Goal: Task Accomplishment & Management: Complete application form

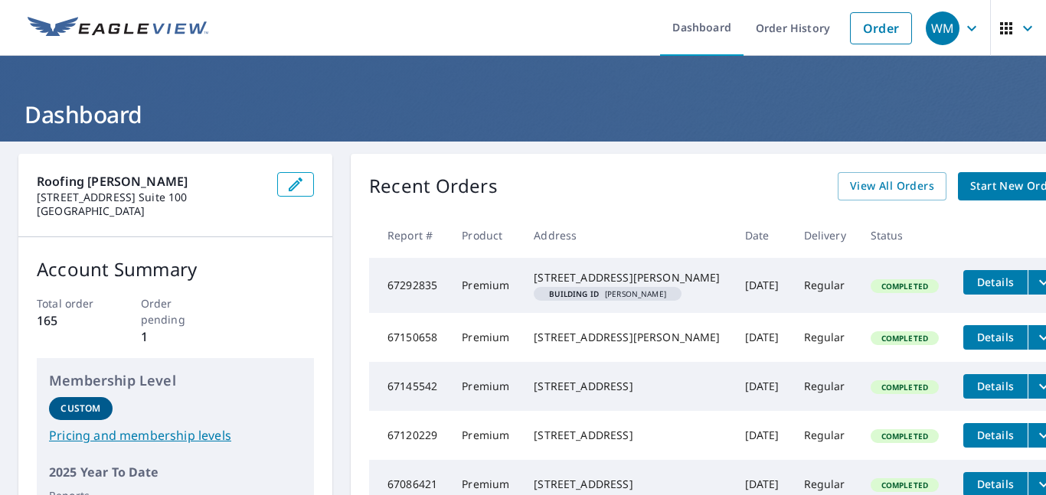
click at [970, 181] on span "Start New Order" at bounding box center [1014, 186] width 89 height 19
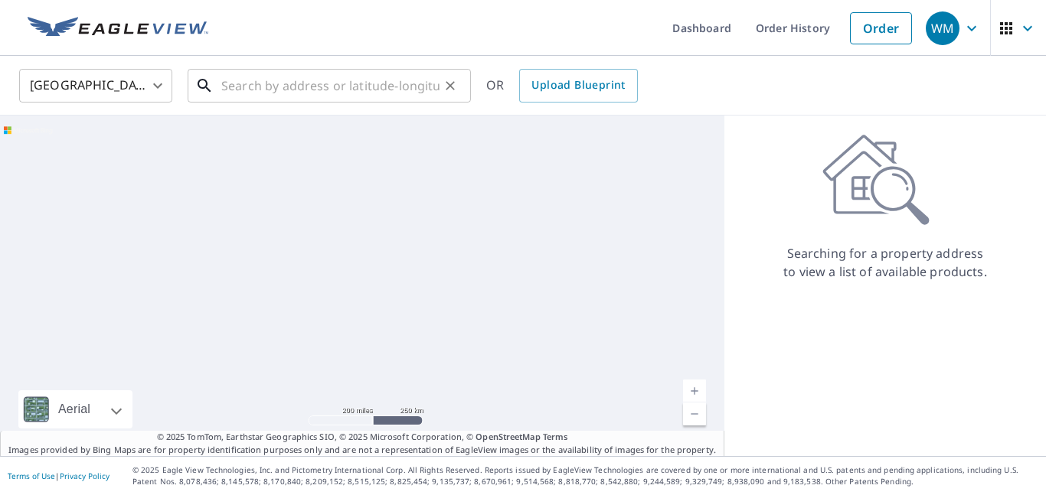
click at [283, 82] on input "text" at bounding box center [330, 85] width 218 height 43
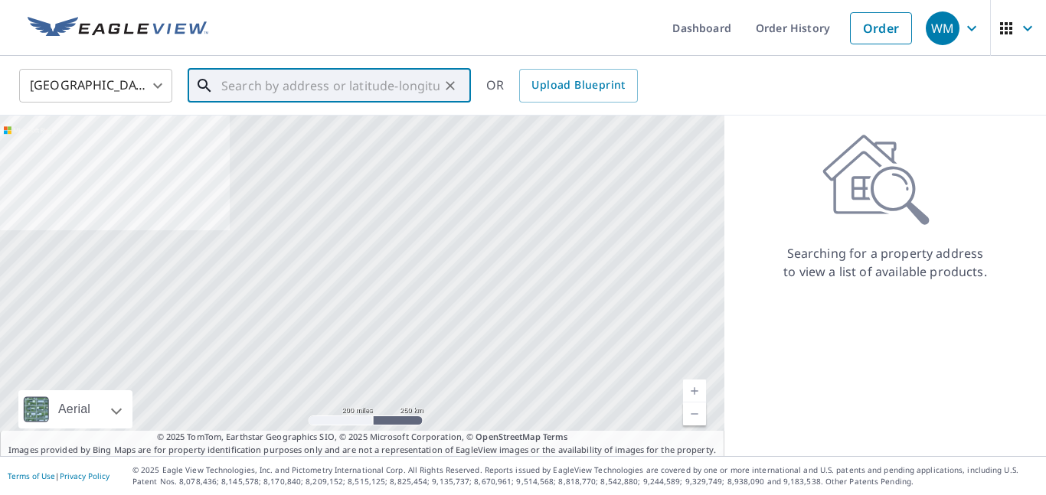
paste input "[STREET_ADDRESS]"
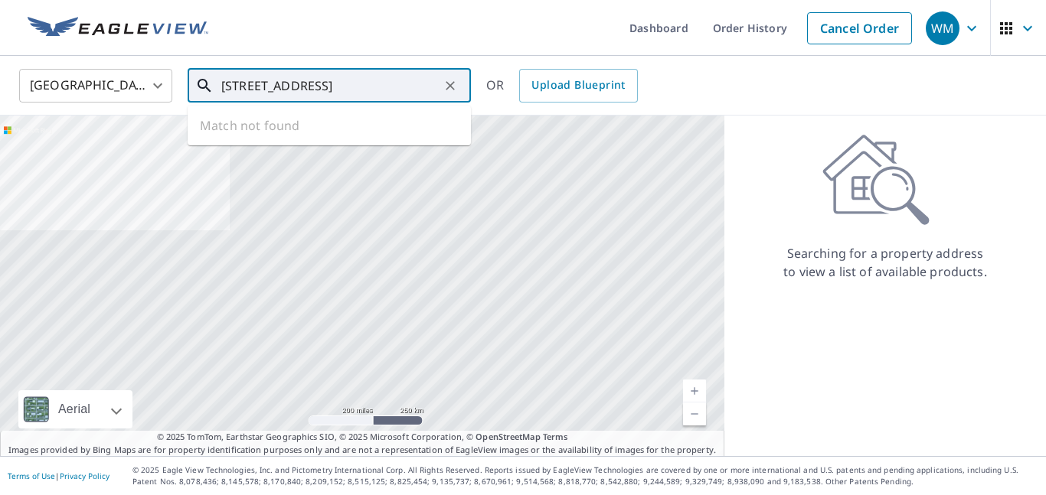
scroll to position [0, 46]
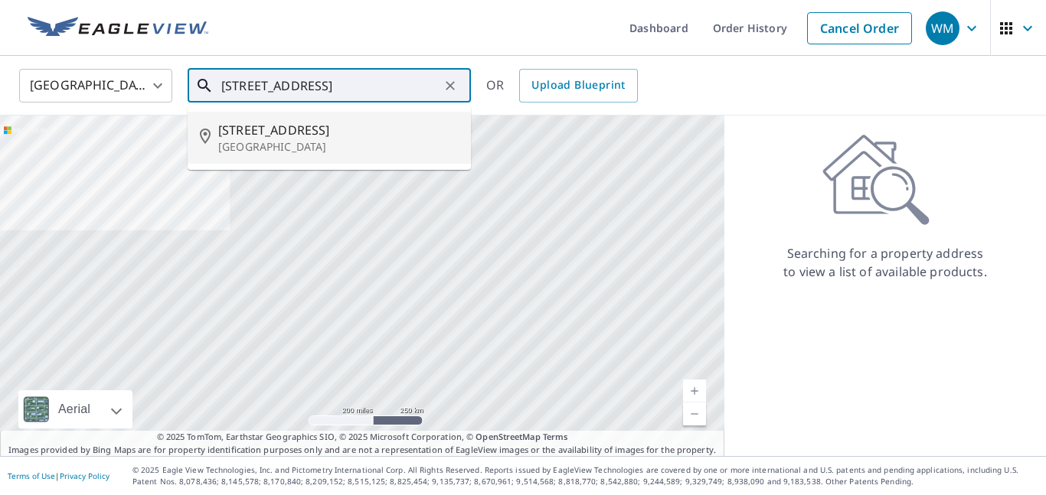
click at [282, 147] on p "[GEOGRAPHIC_DATA]" at bounding box center [338, 146] width 240 height 15
type input "[STREET_ADDRESS]"
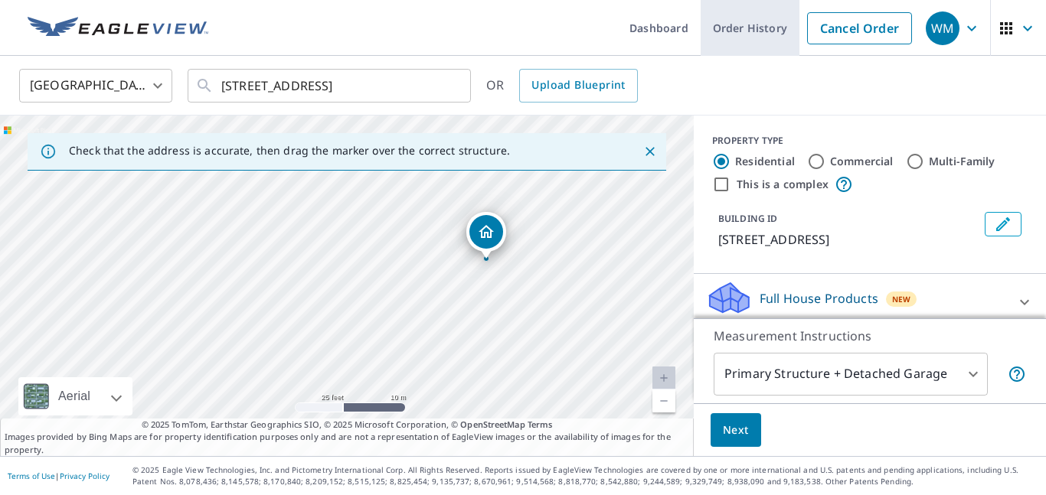
click at [737, 44] on link "Order History" at bounding box center [750, 28] width 99 height 56
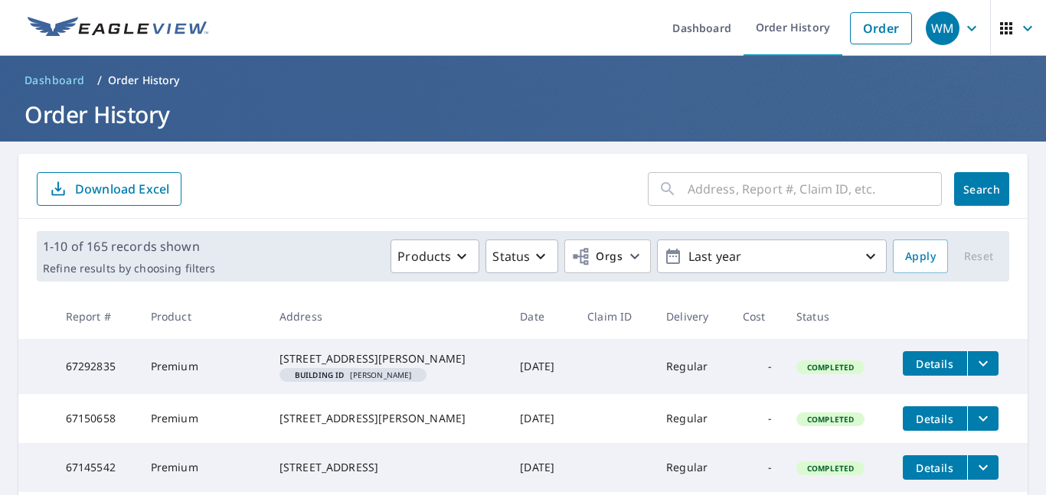
click at [769, 188] on input "text" at bounding box center [814, 189] width 254 height 43
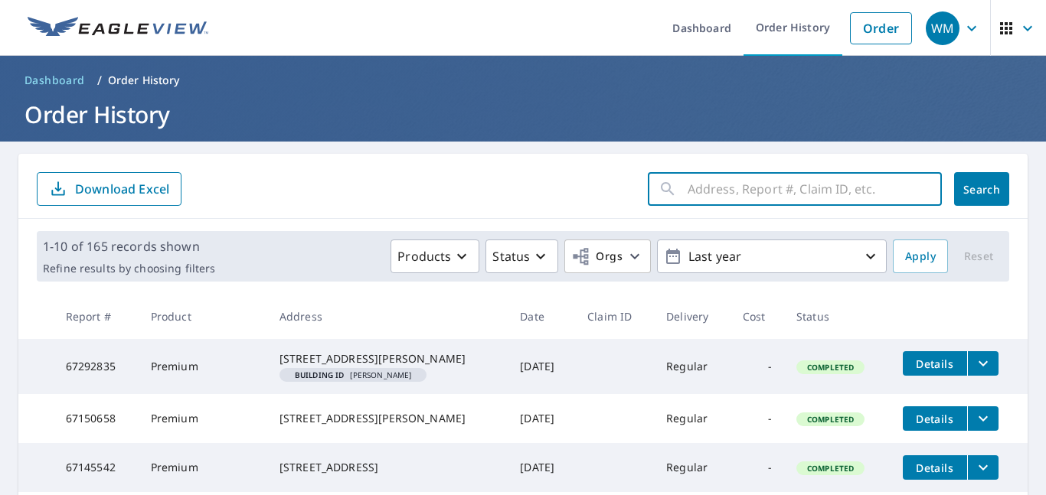
paste input "[STREET_ADDRESS]"
type input "[STREET_ADDRESS]"
click at [1002, 189] on button "Search" at bounding box center [981, 189] width 55 height 34
